Goal: Information Seeking & Learning: Learn about a topic

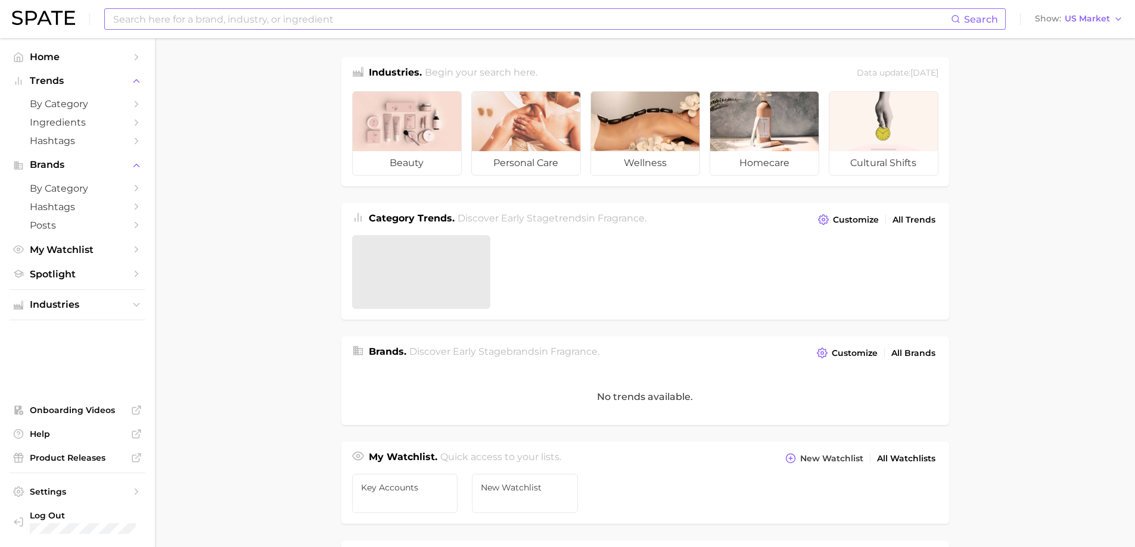
click at [316, 29] on div "Search Show US Market" at bounding box center [567, 19] width 1111 height 38
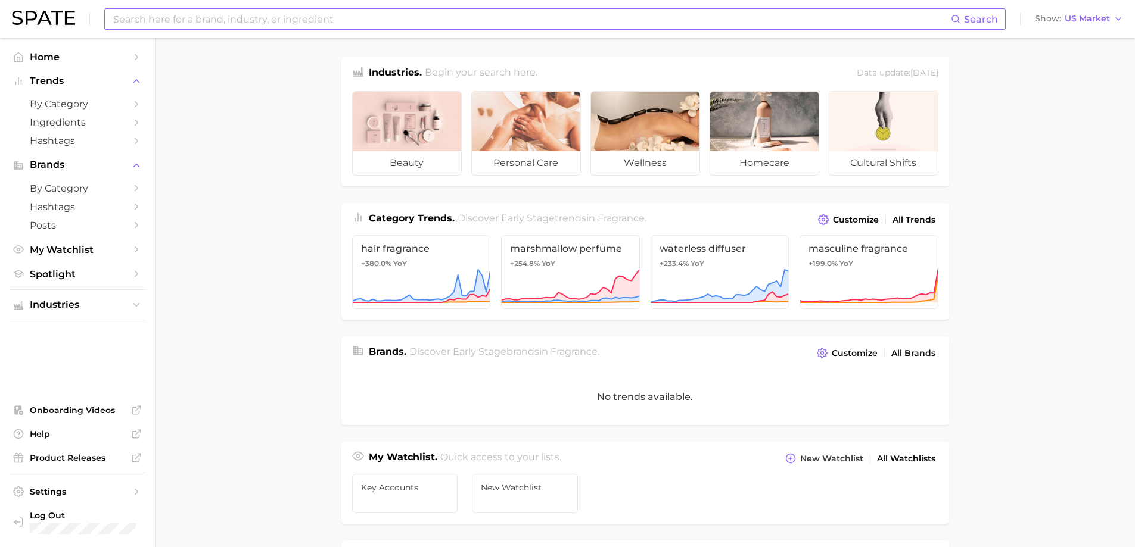
click at [316, 23] on input at bounding box center [531, 19] width 839 height 20
type input "hand saniitizer"
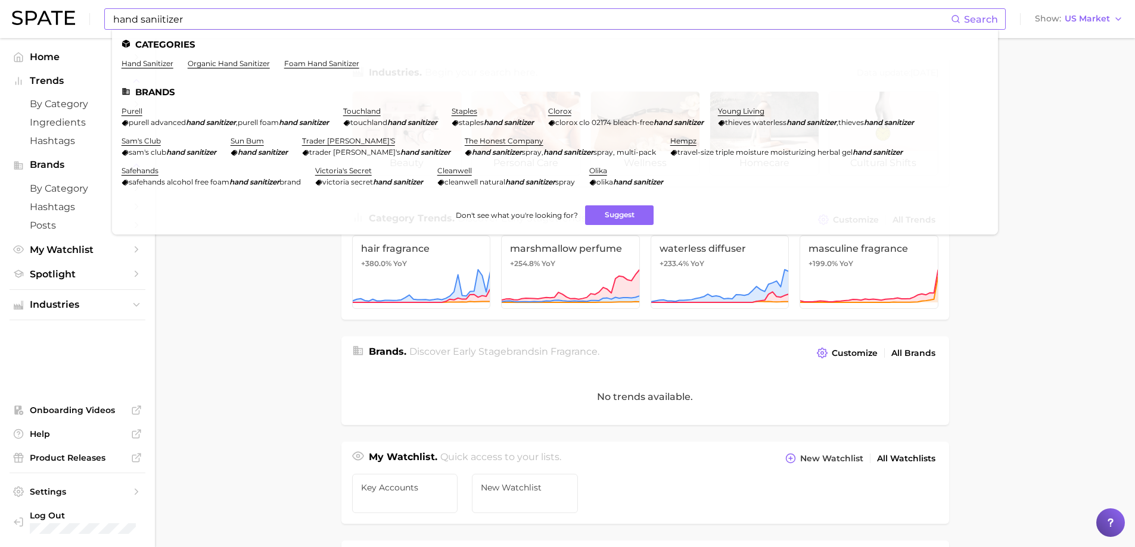
click at [158, 68] on ul "hand sanitizer organic hand sanitizer foam hand sanitizer" at bounding box center [555, 68] width 867 height 18
click at [157, 62] on link "hand sanitizer" at bounding box center [148, 63] width 52 height 9
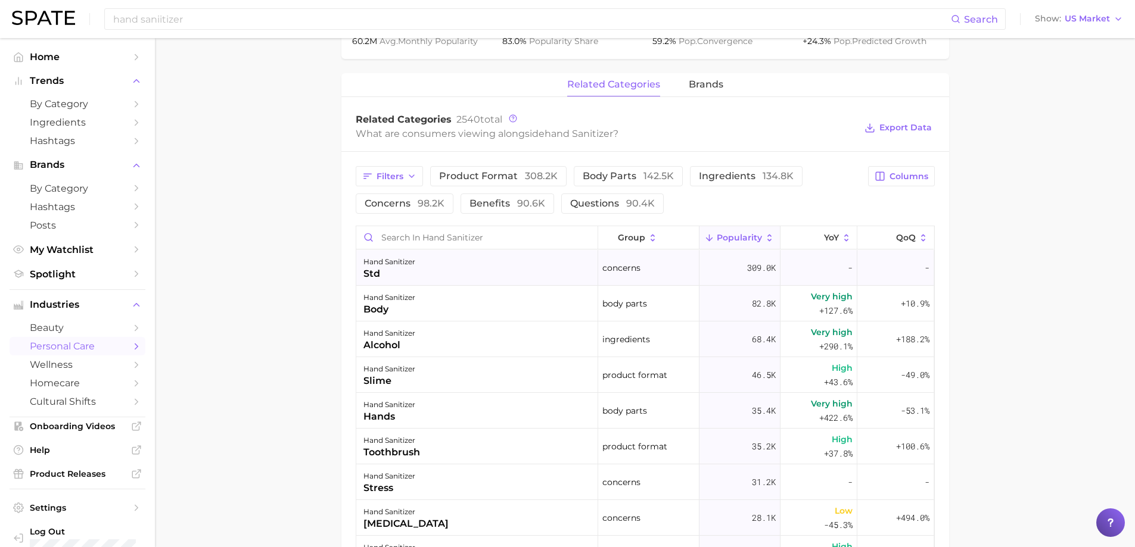
scroll to position [536, 0]
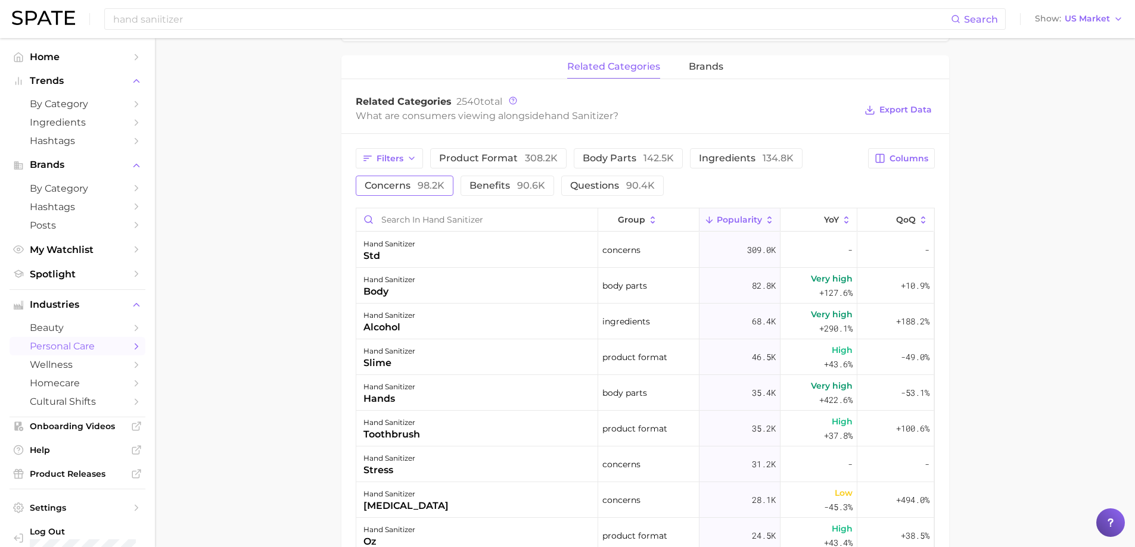
click at [407, 189] on span "concerns 98.2k" at bounding box center [405, 186] width 80 height 10
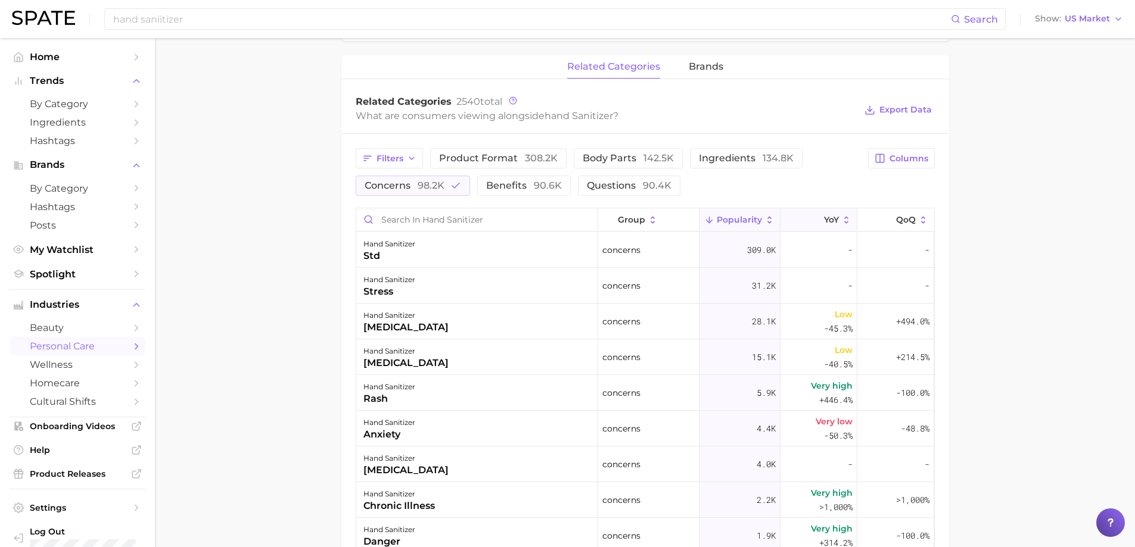
click at [841, 217] on icon at bounding box center [846, 220] width 11 height 11
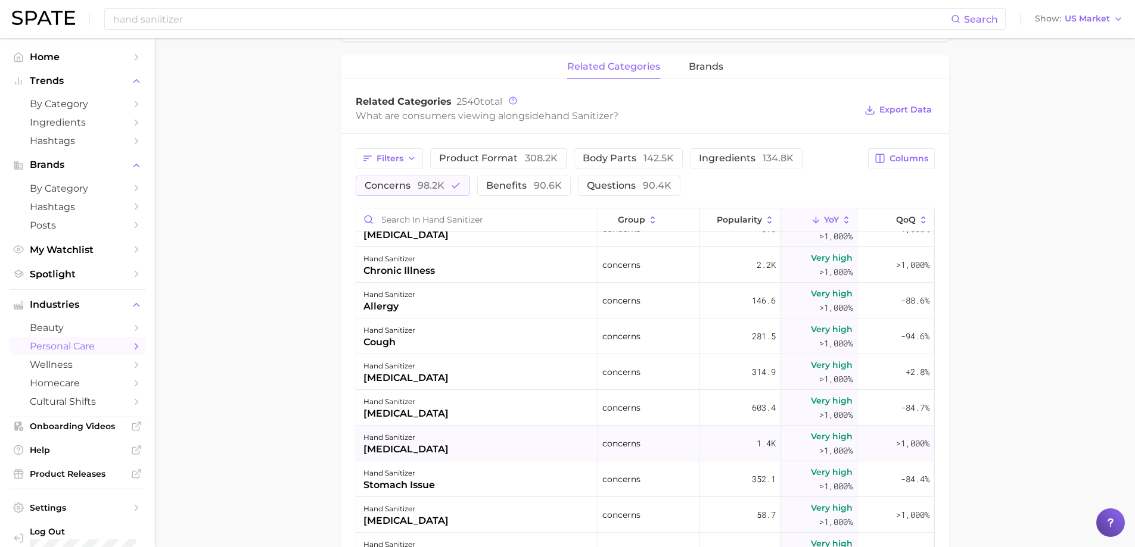
scroll to position [0, 0]
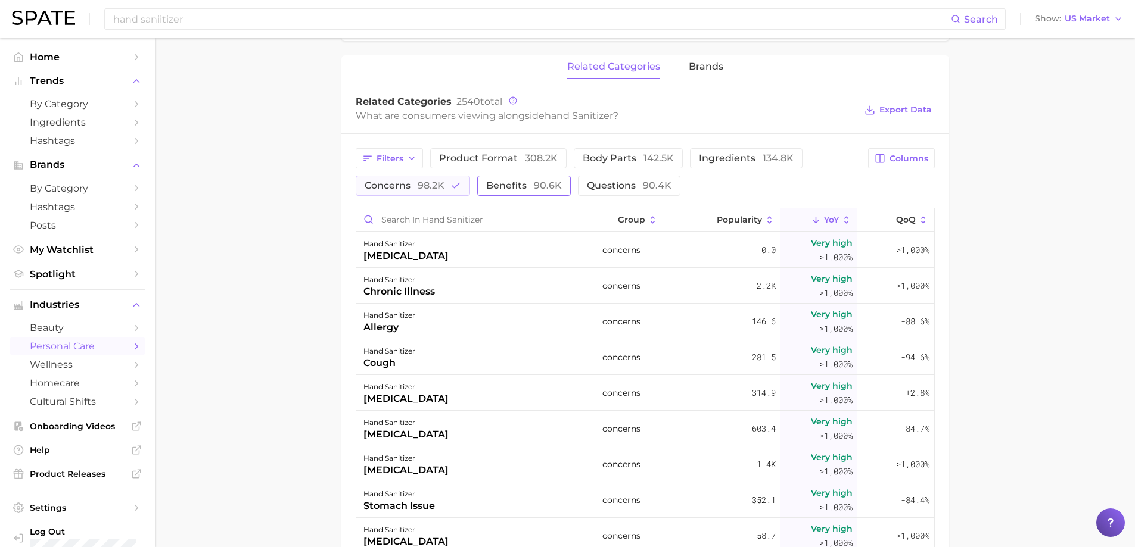
click at [498, 186] on span "benefits 90.6k" at bounding box center [524, 186] width 76 height 10
click at [413, 189] on span "concerns 98.2k" at bounding box center [405, 186] width 80 height 10
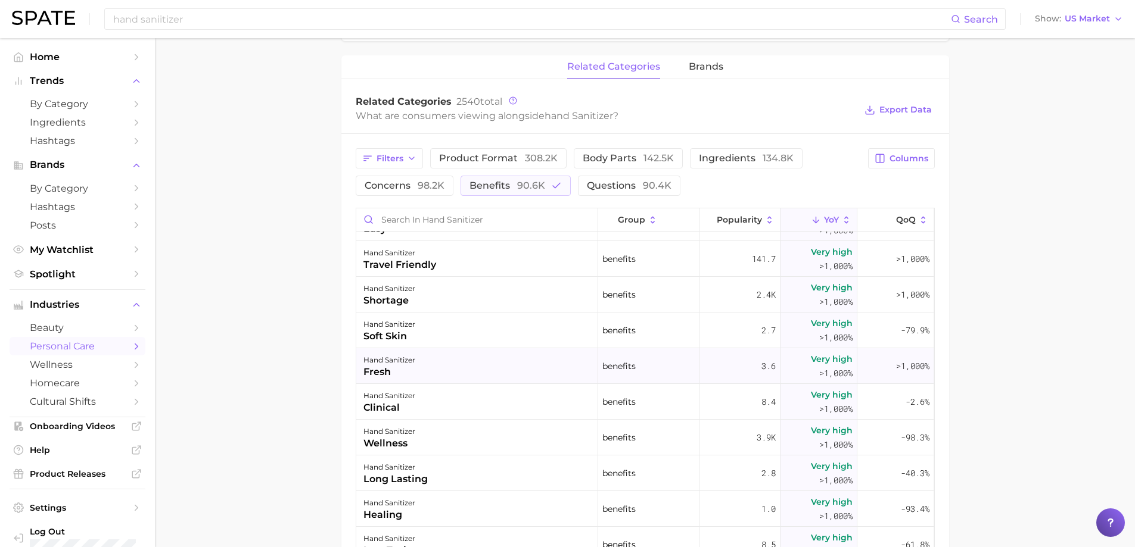
scroll to position [119, 0]
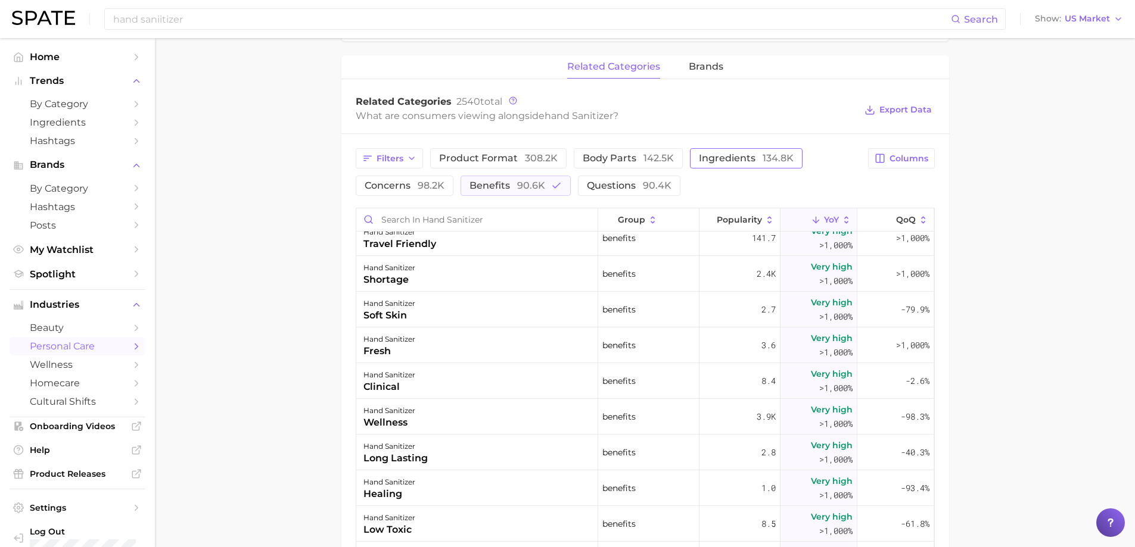
click at [700, 162] on span "ingredients 134.8k" at bounding box center [746, 159] width 95 height 10
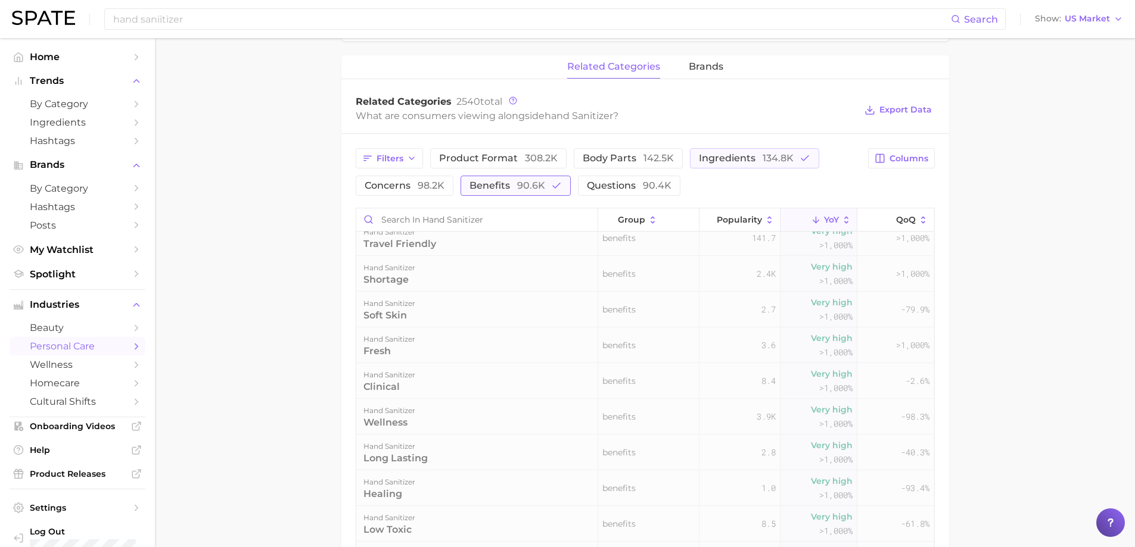
scroll to position [0, 0]
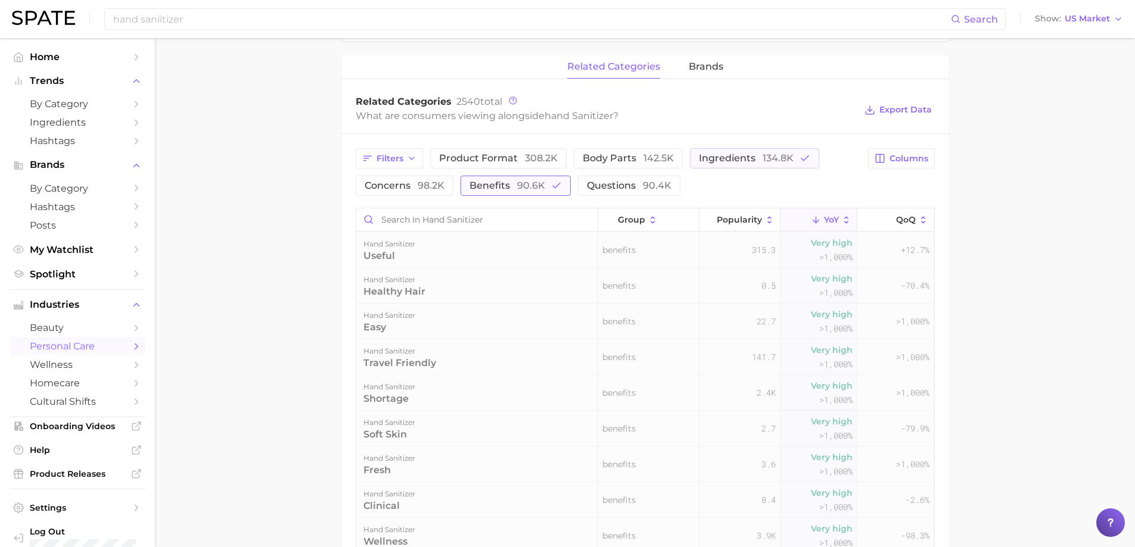
click at [542, 188] on span "90.6k" at bounding box center [531, 185] width 28 height 11
